Goal: Information Seeking & Learning: Find specific page/section

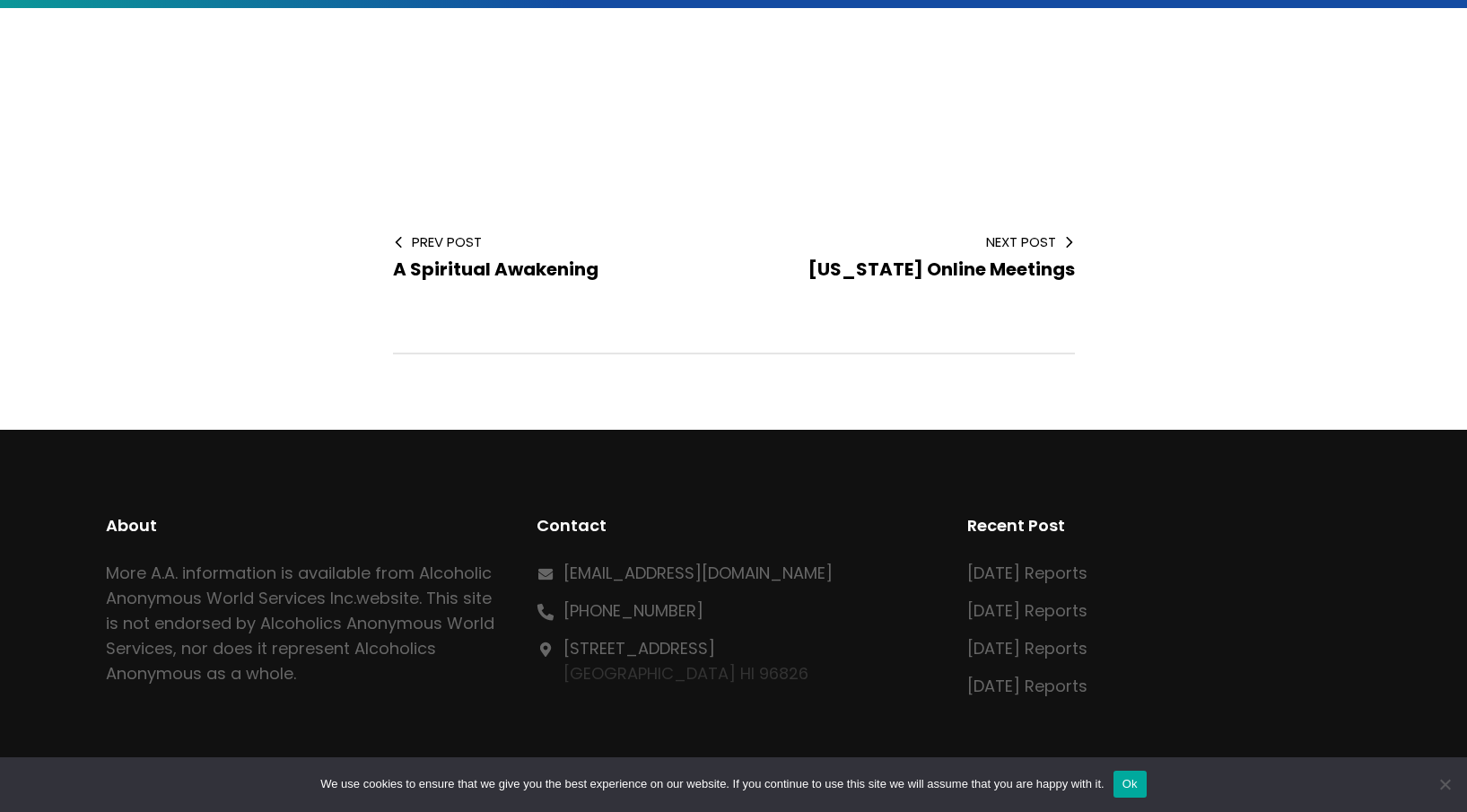
scroll to position [582, 0]
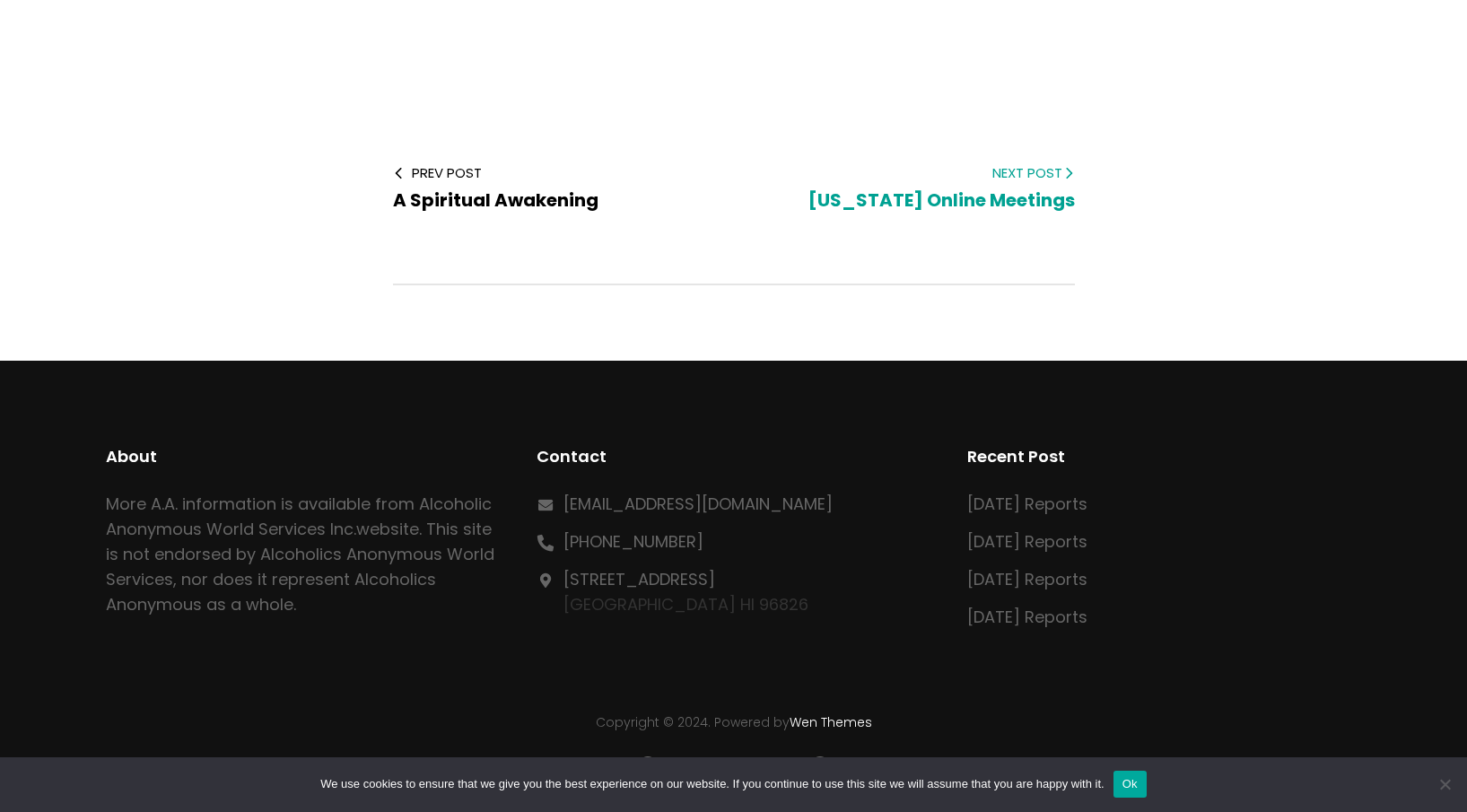
click at [890, 197] on span "Hawaii Online Meetings" at bounding box center [941, 199] width 266 height 25
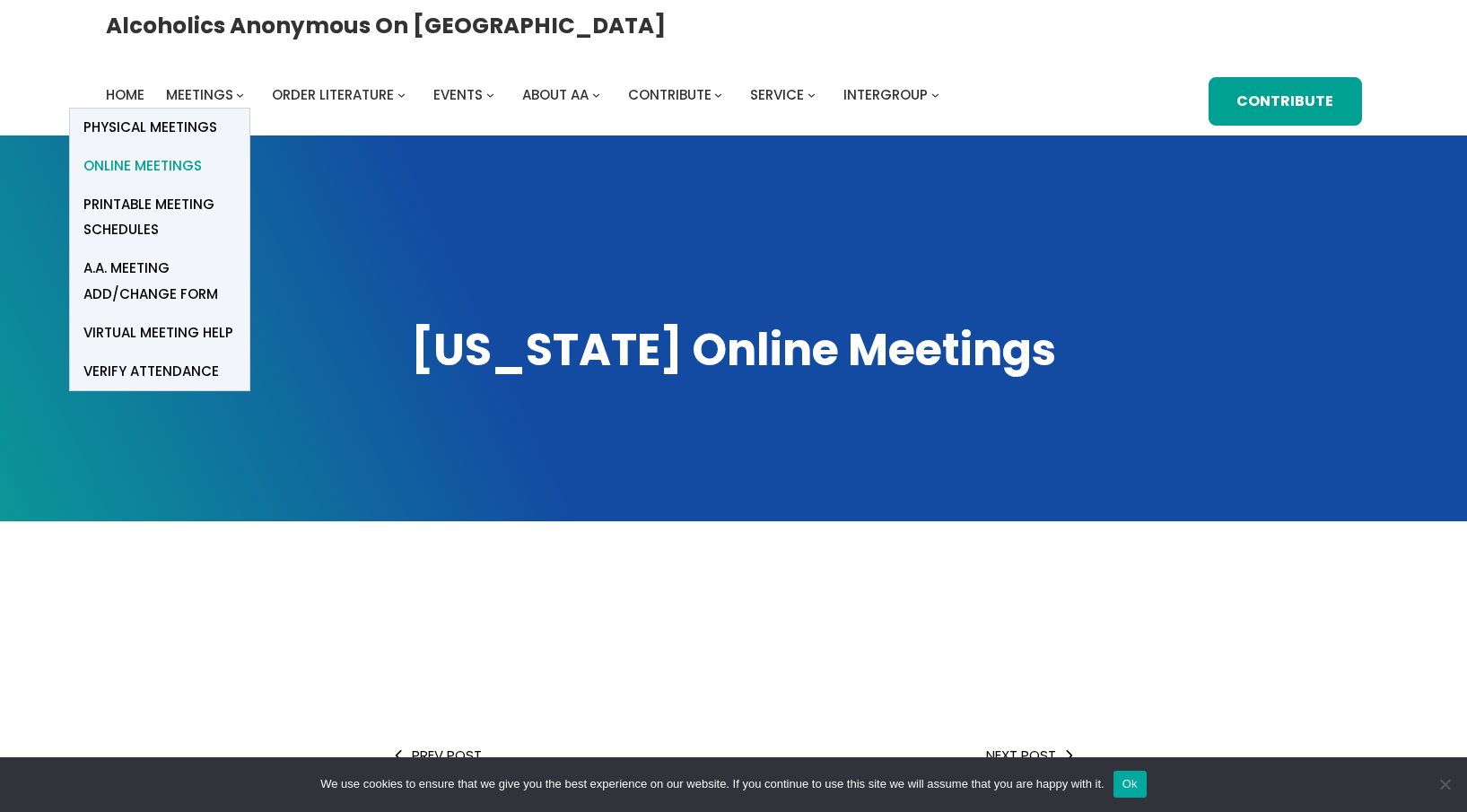
click at [202, 153] on span "Online Meetings" at bounding box center [143, 166] width 119 height 25
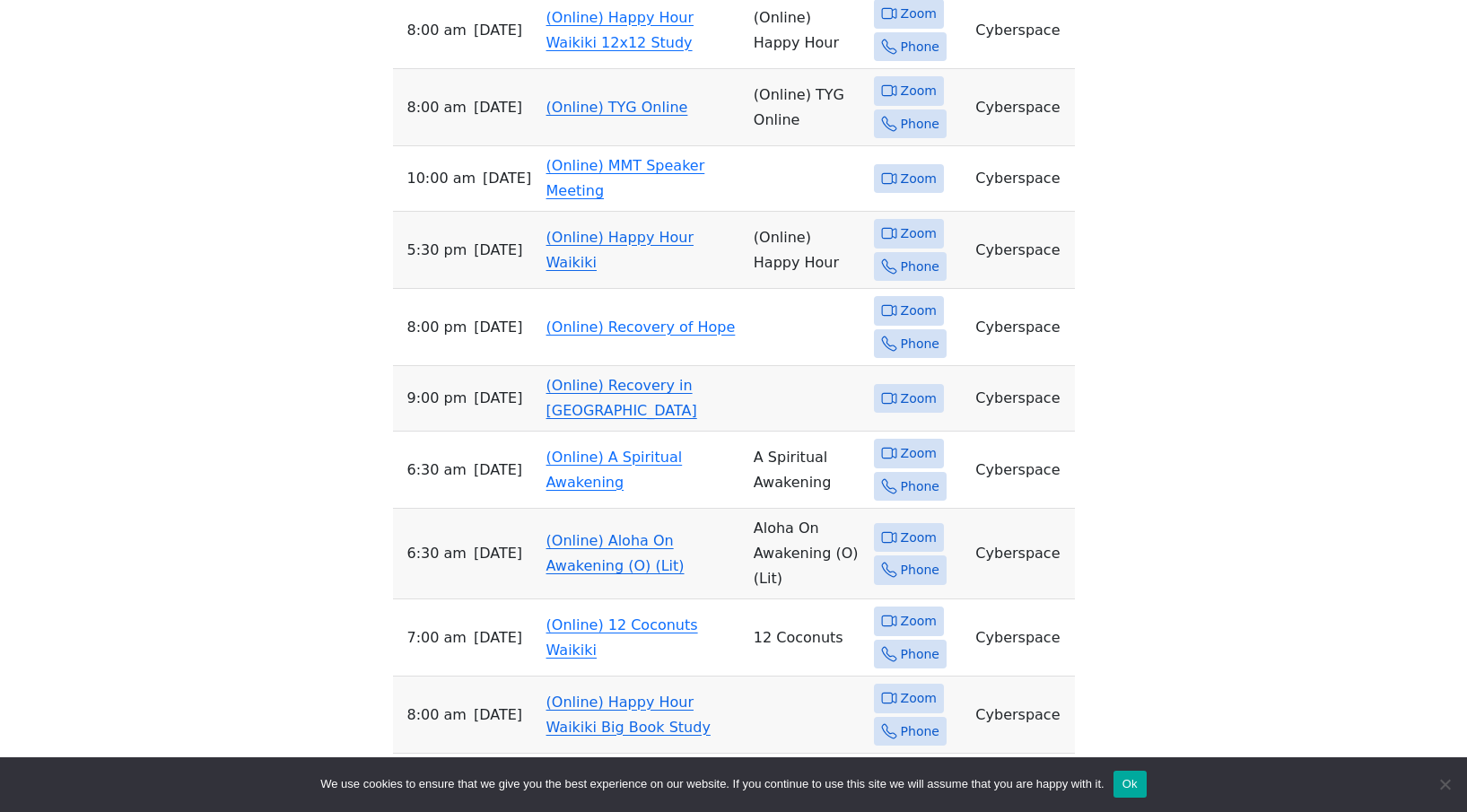
scroll to position [1458, 0]
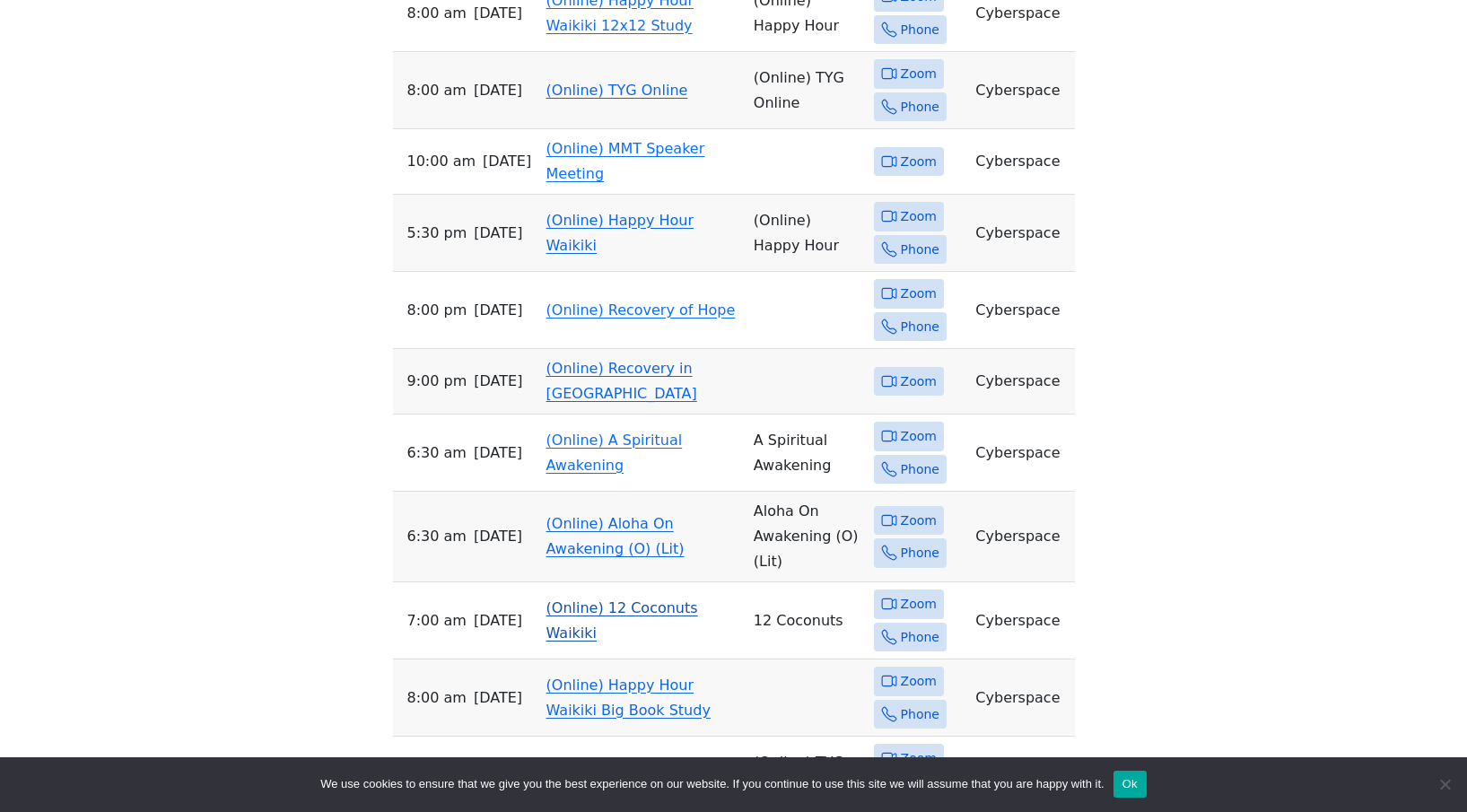
click at [672, 599] on link "(Online) 12 Coconuts Waikiki" at bounding box center [622, 620] width 151 height 42
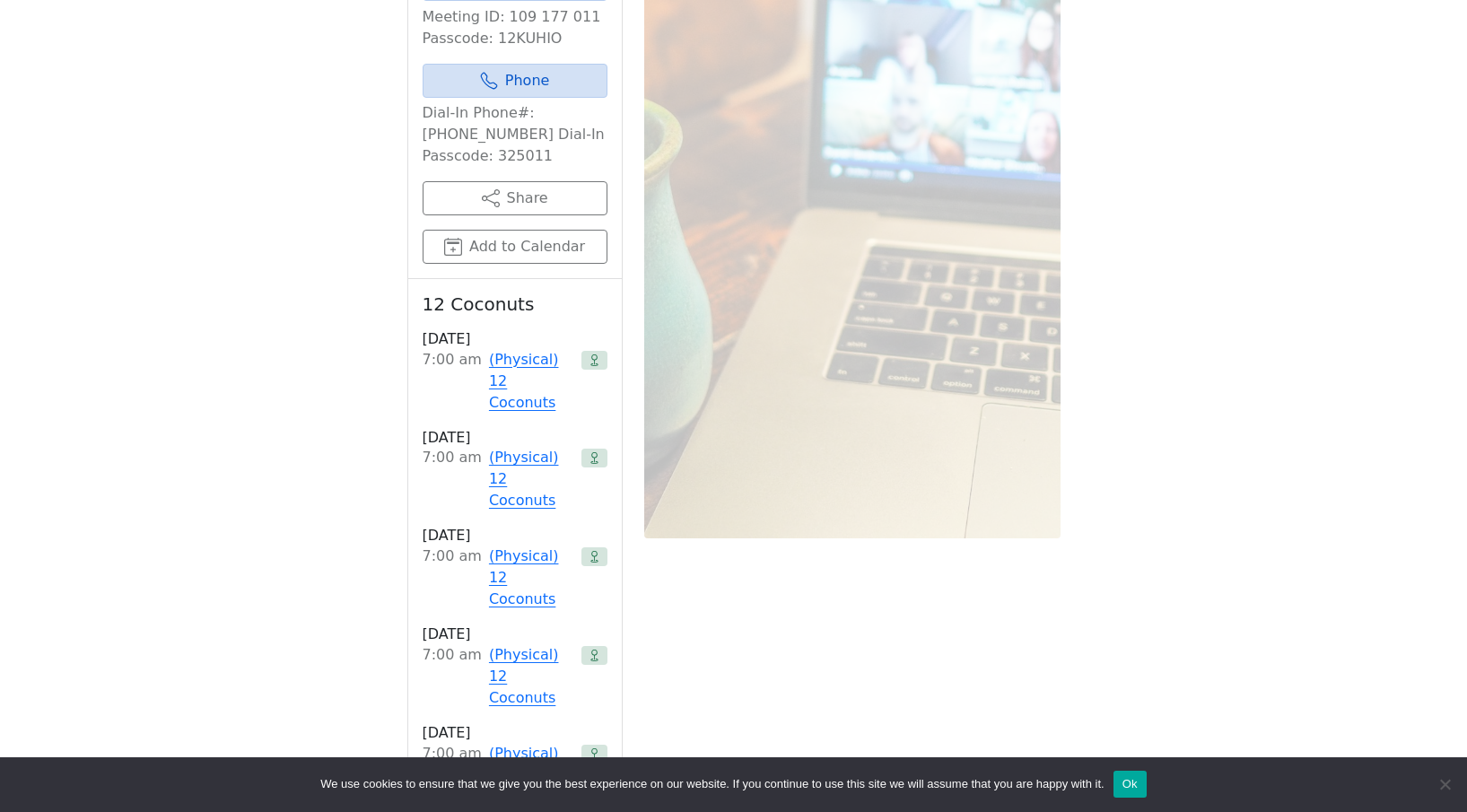
scroll to position [965, 0]
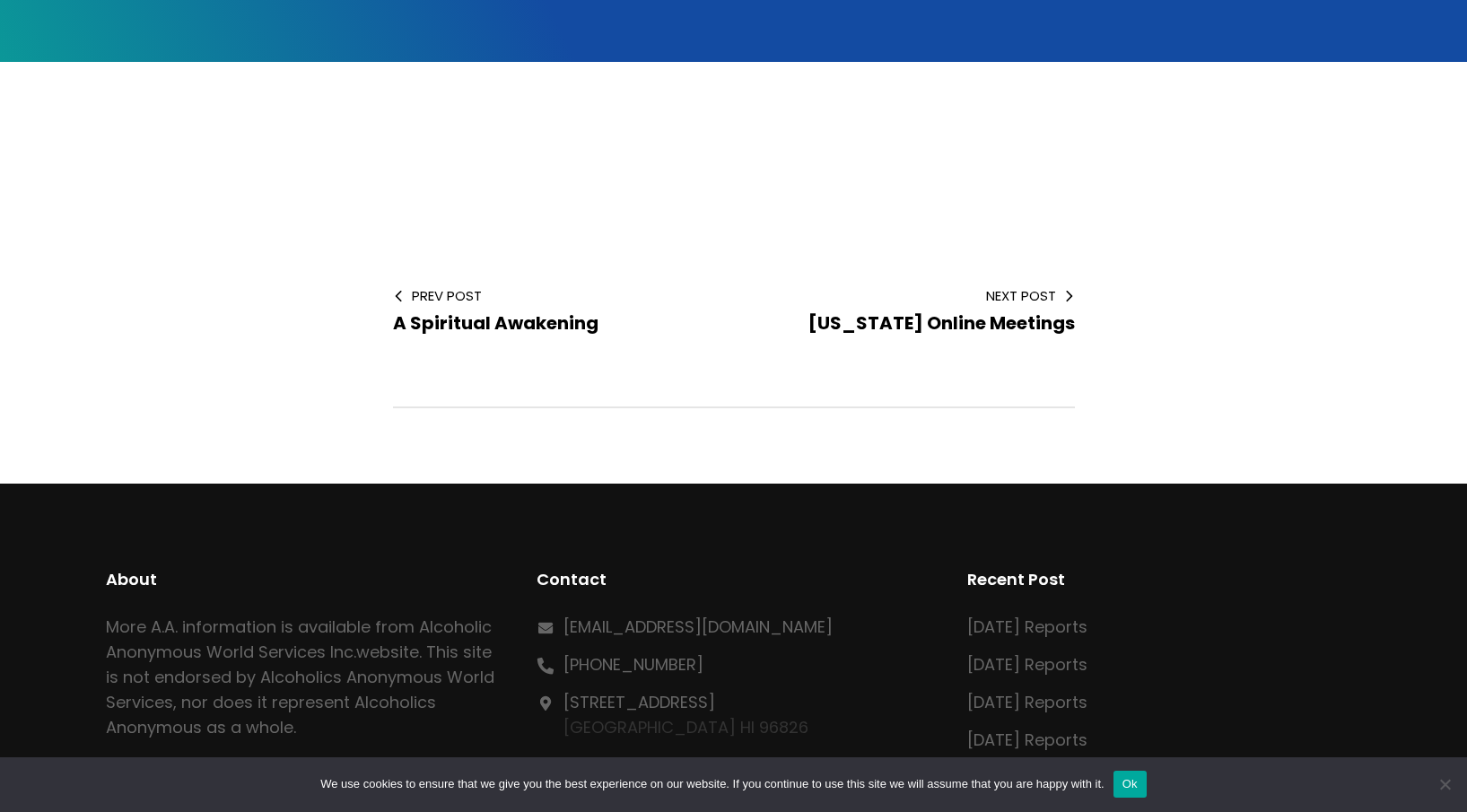
scroll to position [438, 0]
